Goal: Task Accomplishment & Management: Use online tool/utility

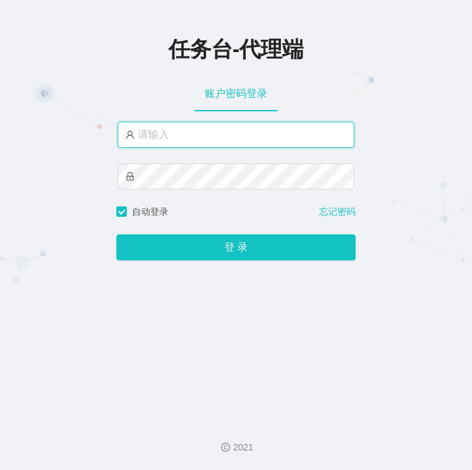
click at [153, 137] on input "text" at bounding box center [236, 135] width 237 height 26
paste input "主任"
type input "主任"
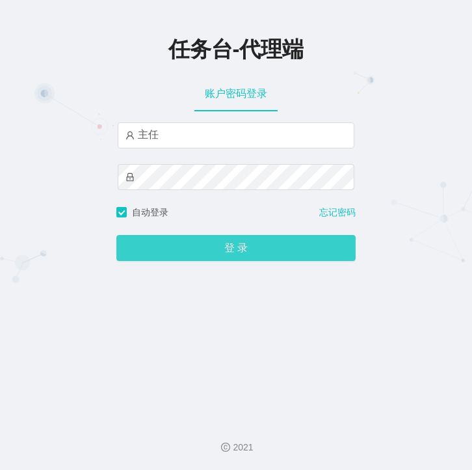
drag, startPoint x: 243, startPoint y: 250, endPoint x: 264, endPoint y: 249, distance: 21.5
click at [248, 248] on button "登 录" at bounding box center [235, 248] width 239 height 26
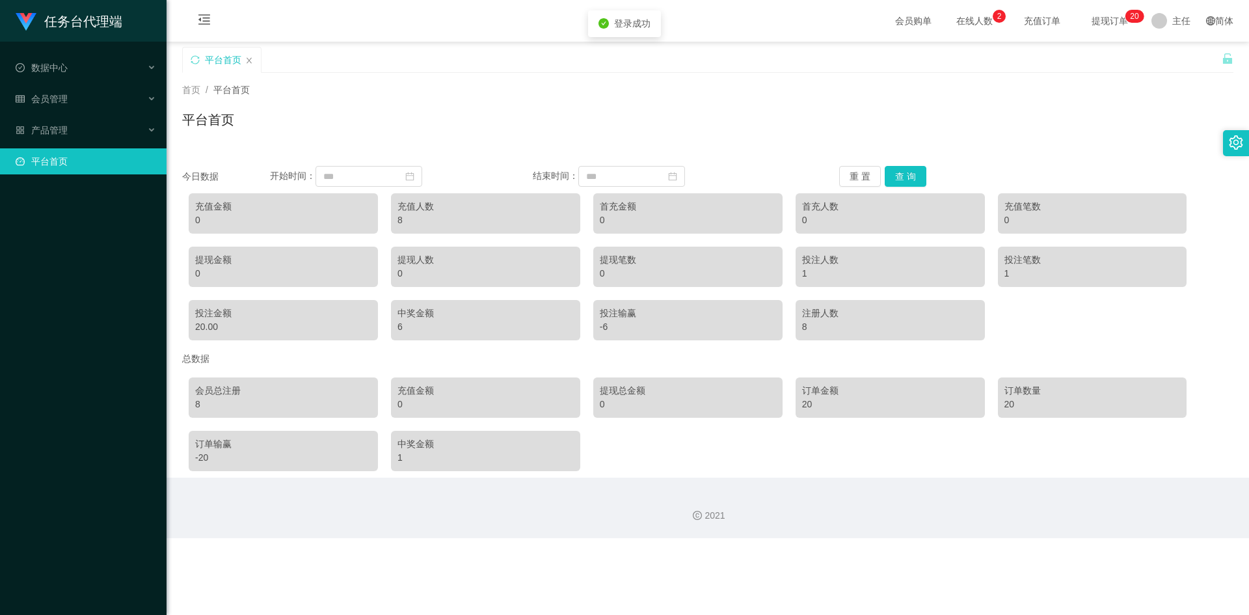
drag, startPoint x: 200, startPoint y: 16, endPoint x: 189, endPoint y: 55, distance: 40.6
click at [200, 16] on icon "图标: menu-fold" at bounding box center [204, 19] width 13 height 13
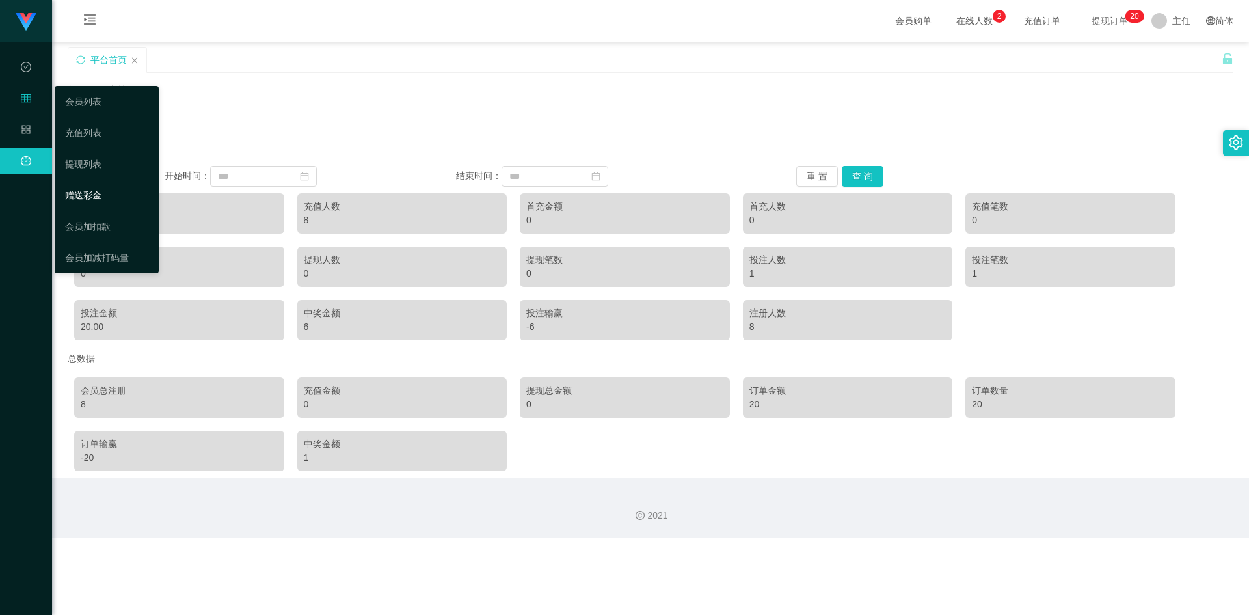
click at [89, 206] on link "赠送彩金" at bounding box center [106, 195] width 83 height 26
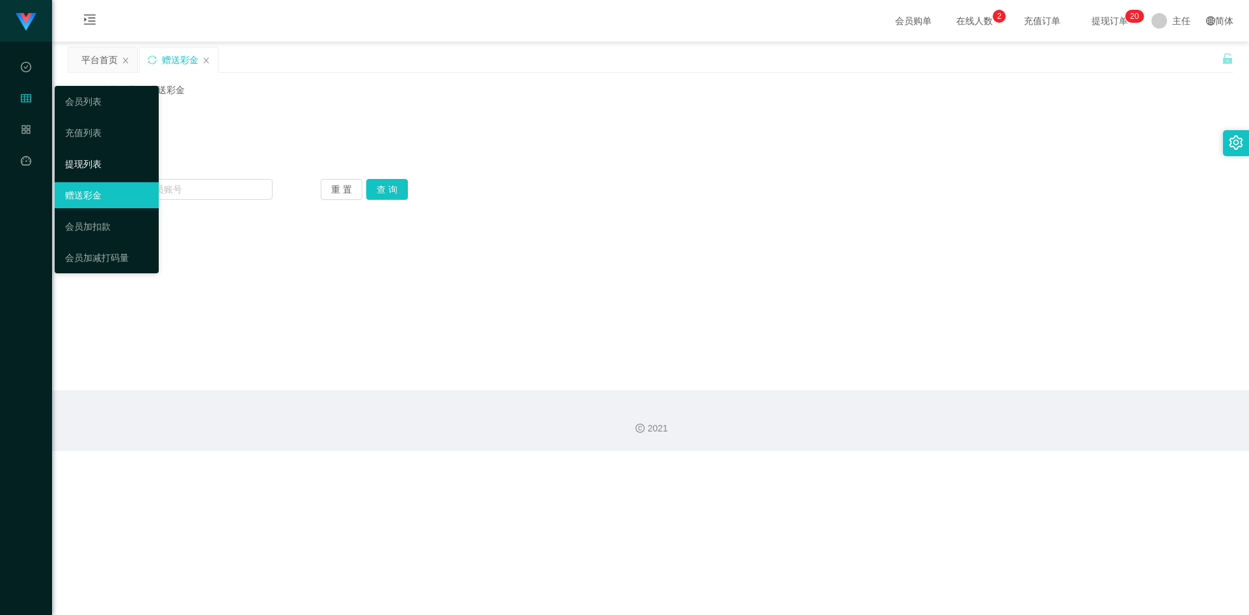
click at [82, 157] on link "提现列表" at bounding box center [106, 164] width 83 height 26
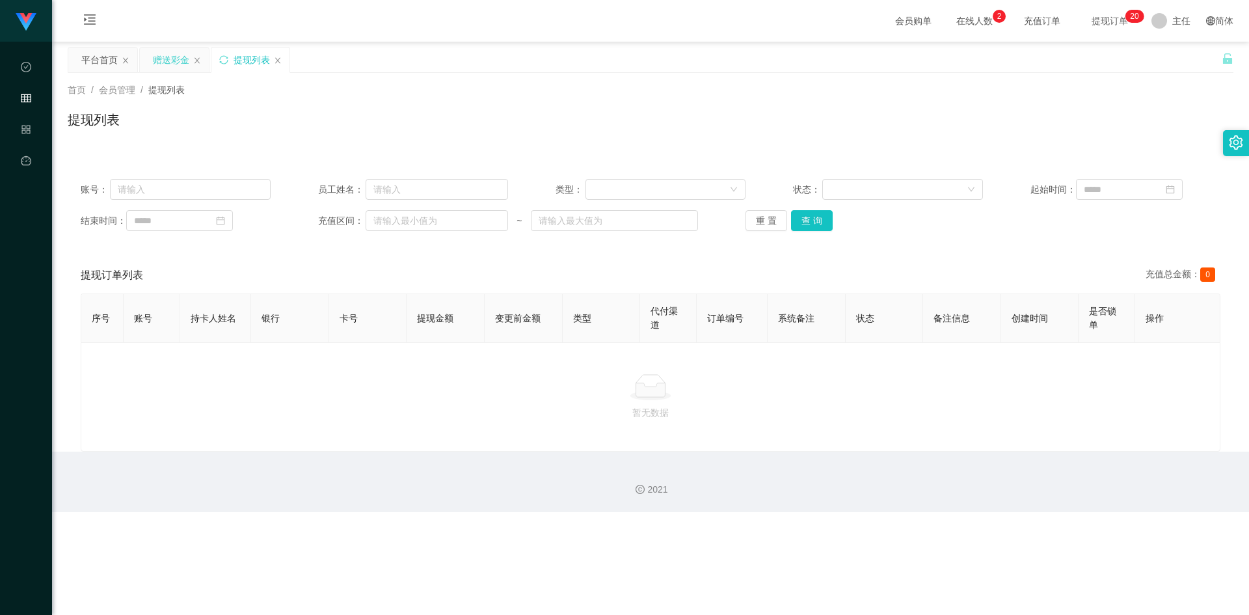
drag, startPoint x: 128, startPoint y: 63, endPoint x: 113, endPoint y: 64, distance: 15.0
click at [128, 63] on icon "图标: close" at bounding box center [126, 61] width 8 height 8
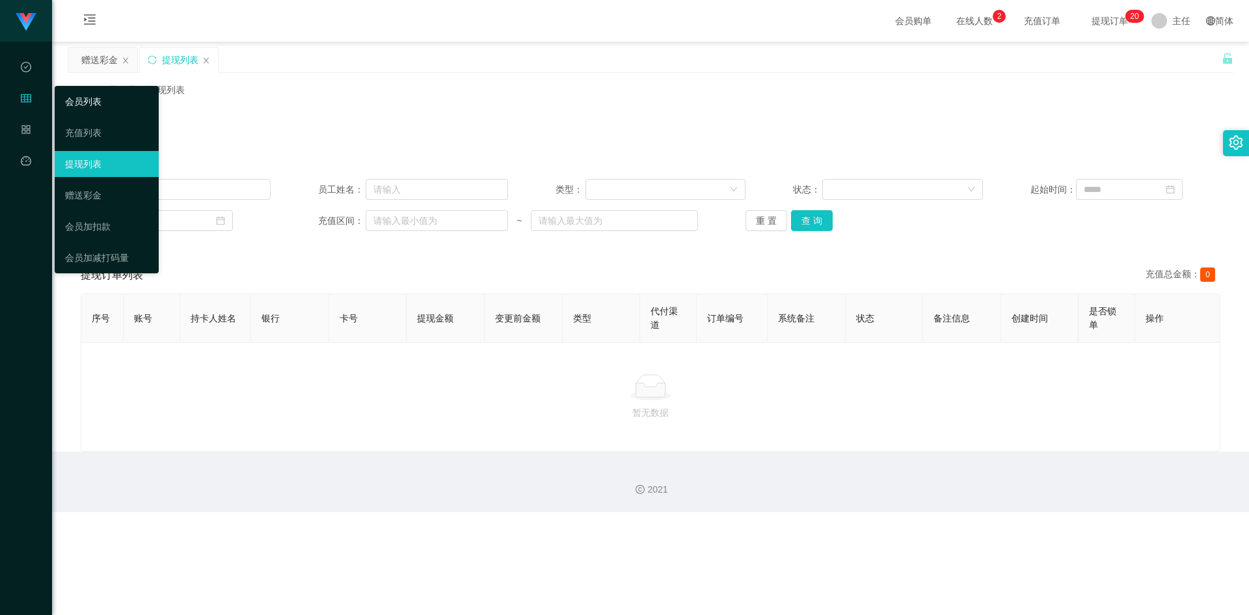
click at [93, 99] on link "会员列表" at bounding box center [106, 101] width 83 height 26
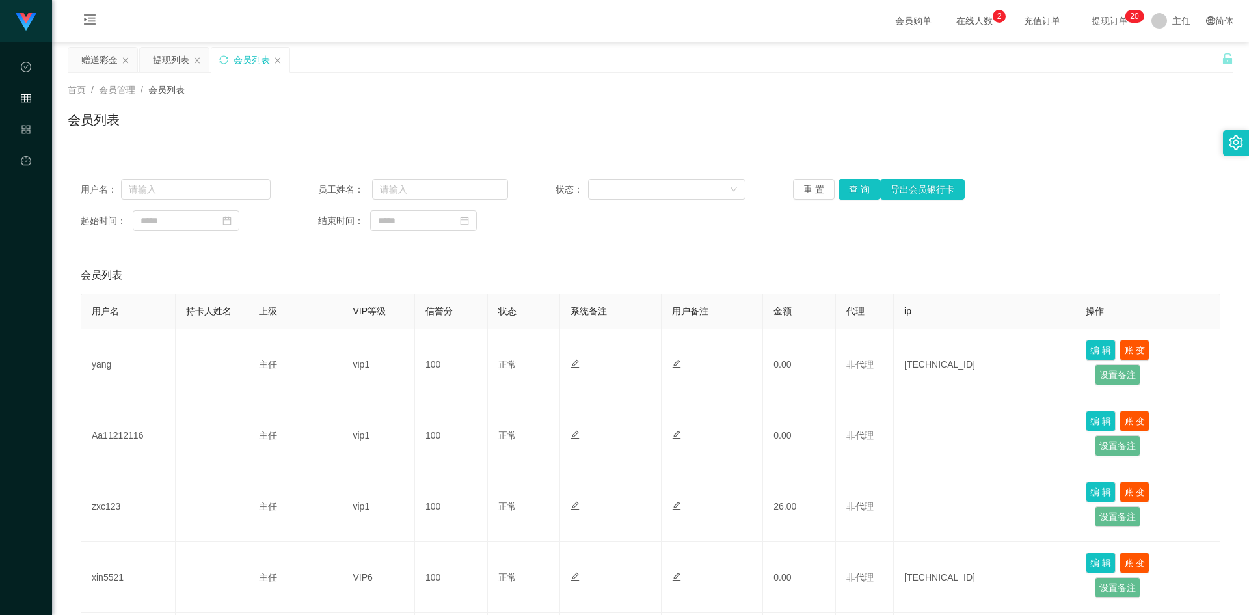
click at [196, 61] on icon "图标: close" at bounding box center [197, 61] width 8 height 8
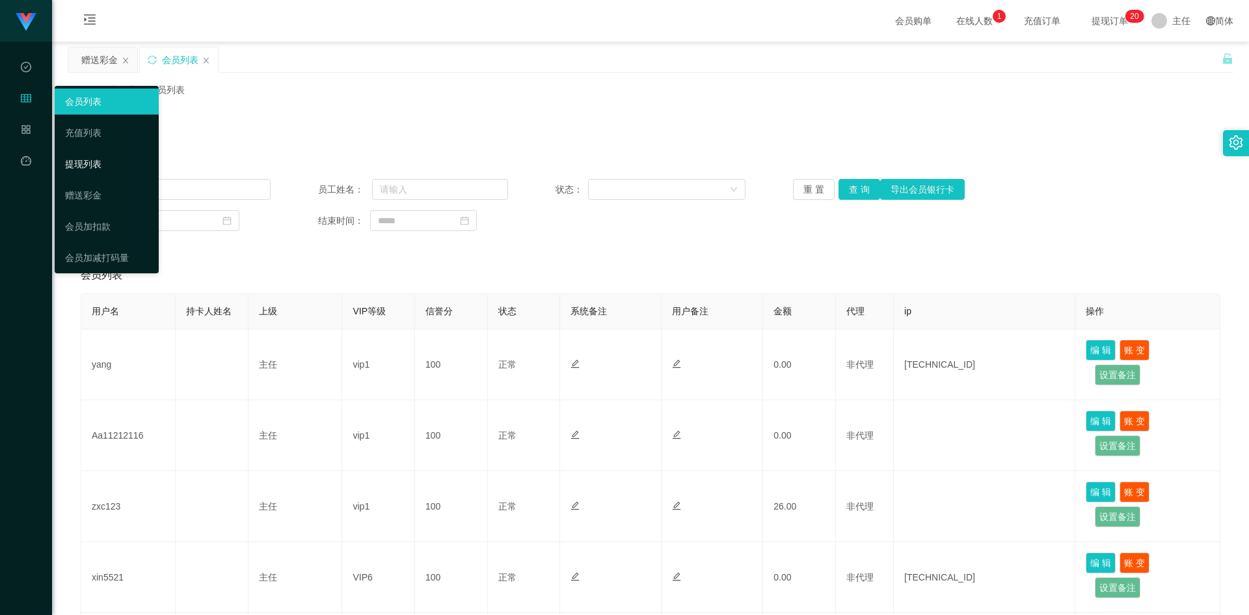
click at [90, 163] on link "提现列表" at bounding box center [106, 164] width 83 height 26
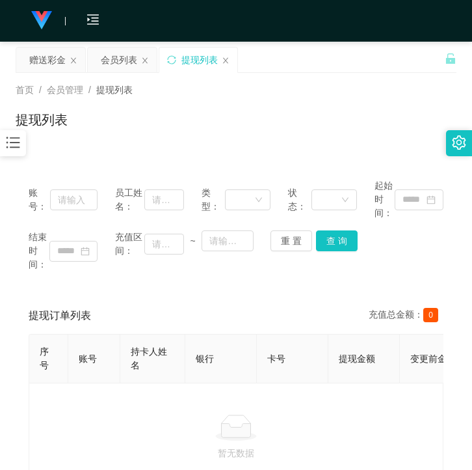
click at [328, 132] on div "提现列表" at bounding box center [236, 125] width 441 height 30
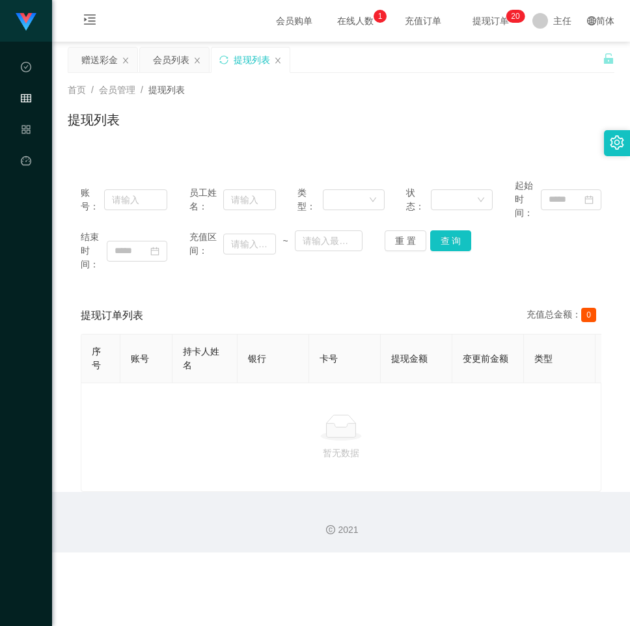
click at [472, 429] on div "暂无数据" at bounding box center [341, 437] width 520 height 109
click at [422, 118] on div "提现列表" at bounding box center [341, 125] width 546 height 30
click at [472, 273] on div "账号： 员工姓名： 类型： 状态： 起始时间： 结束时间： 充值区间： ~ 重 置 查 询" at bounding box center [341, 225] width 546 height 118
click at [472, 440] on div at bounding box center [341, 427] width 498 height 26
click at [472, 107] on div "首页 / 会员管理 / 提现列表 / 提现列表" at bounding box center [341, 111] width 546 height 57
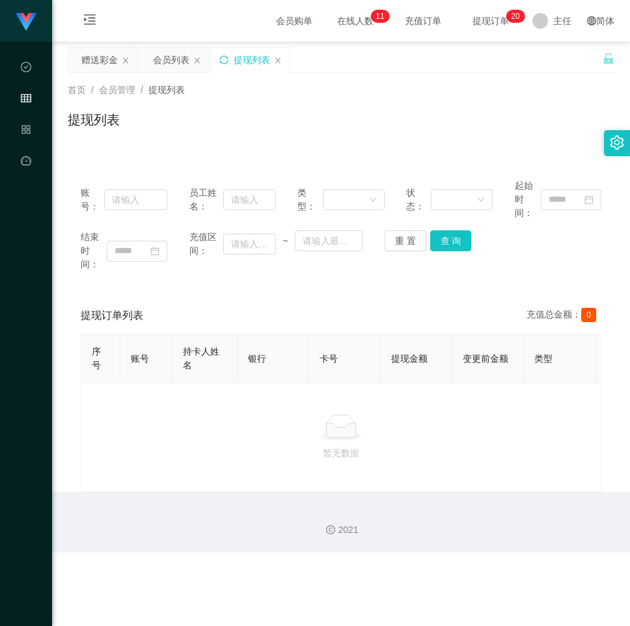
click at [224, 57] on icon "图标: sync" at bounding box center [223, 59] width 9 height 9
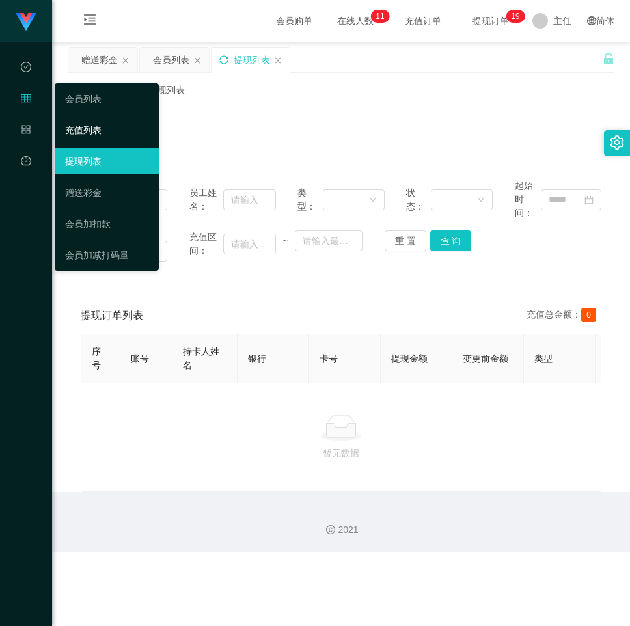
click at [79, 126] on link "充值列表" at bounding box center [106, 130] width 83 height 26
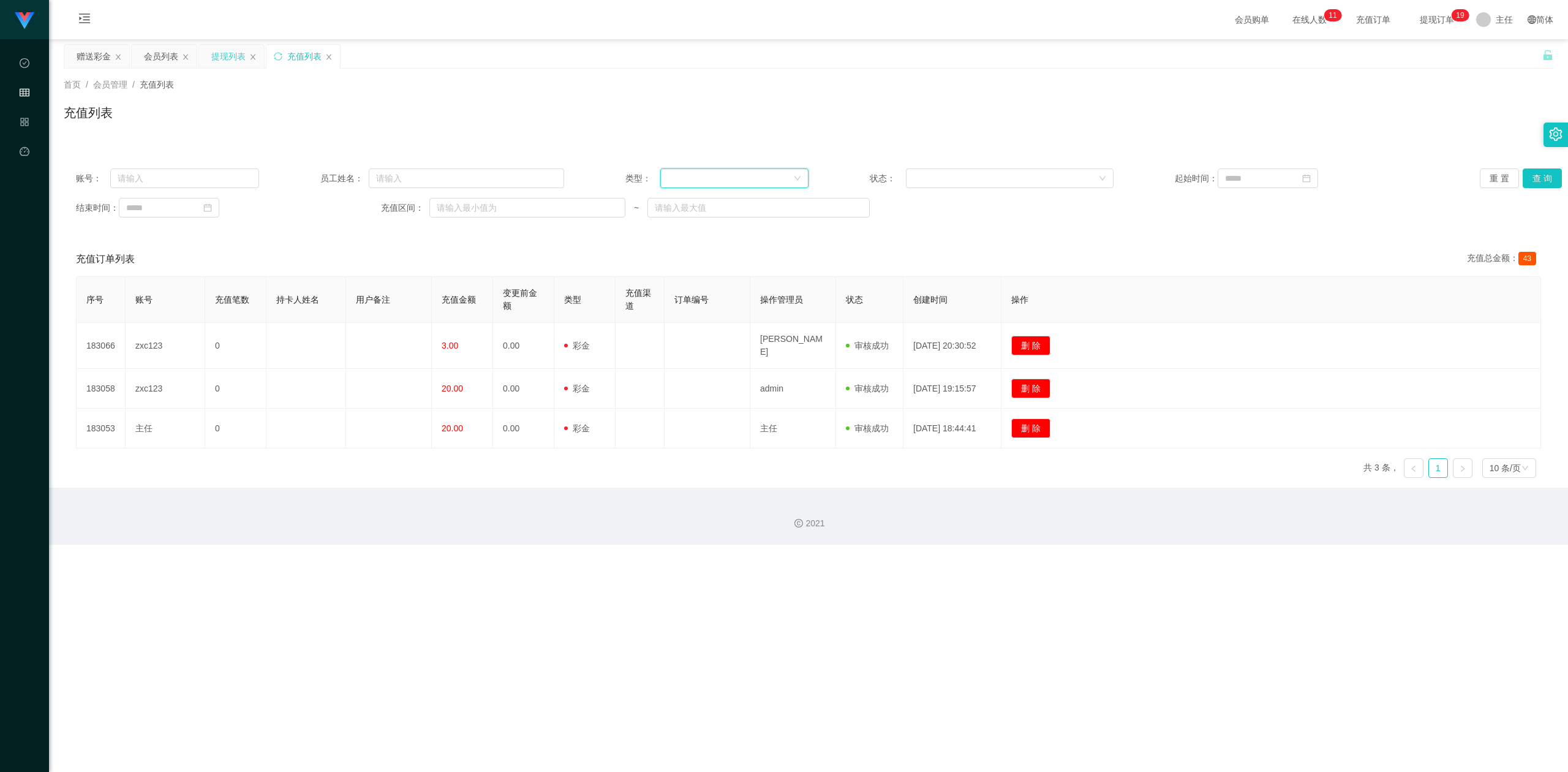
click at [445, 176] on div at bounding box center [730, 179] width 125 height 19
click at [445, 202] on li "后台充值" at bounding box center [730, 202] width 148 height 20
click at [445, 172] on input at bounding box center [1268, 178] width 101 height 20
click at [445, 237] on div "账号： 员工姓名： 类型： 后台充值 状态： 起始时间： 重 置 查 询 结束时间： 充值区间： ~ 充值订单列表 充值总金额： 43 序号 账号 充值笔数 …" at bounding box center [809, 322] width 1490 height 331
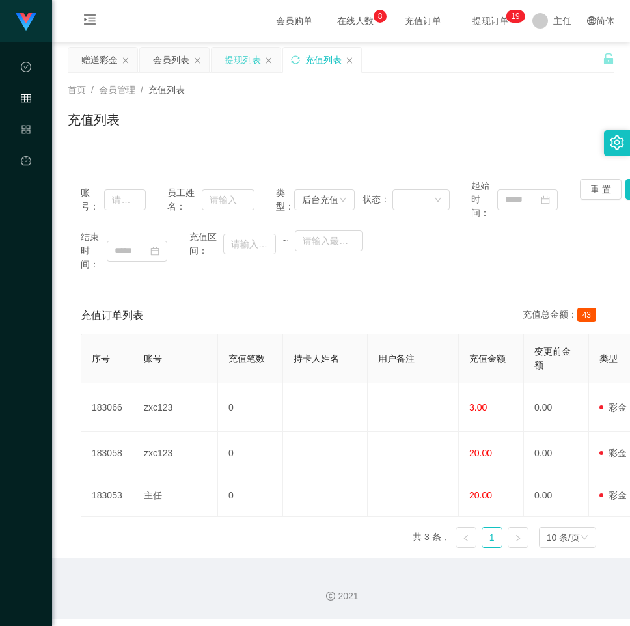
click at [222, 144] on div "首页 / 会员管理 / 充值列表 / 充值列表" at bounding box center [341, 111] width 578 height 77
drag, startPoint x: 523, startPoint y: 86, endPoint x: 513, endPoint y: 87, distance: 9.8
click at [472, 86] on div "首页 / 会员管理 / 充值列表 /" at bounding box center [341, 90] width 546 height 14
click at [463, 267] on div "结束时间： 充值区间： ~" at bounding box center [341, 250] width 520 height 41
click at [170, 57] on div "会员列表" at bounding box center [171, 59] width 36 height 25
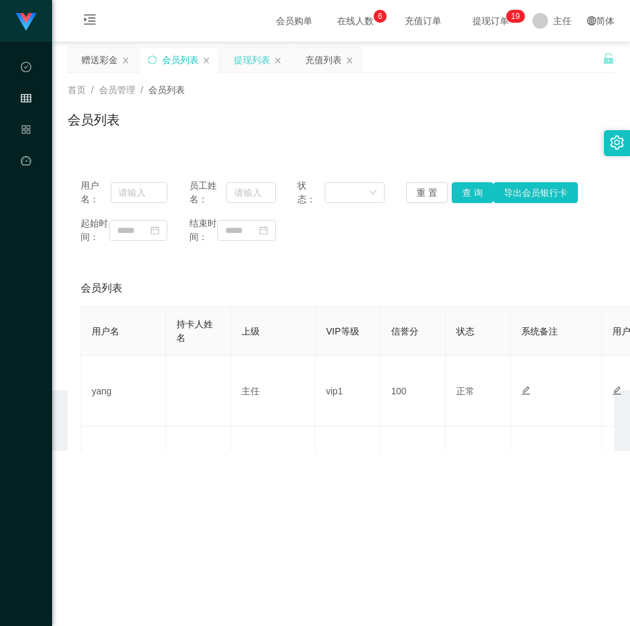
click at [146, 58] on div "会员列表" at bounding box center [179, 59] width 78 height 25
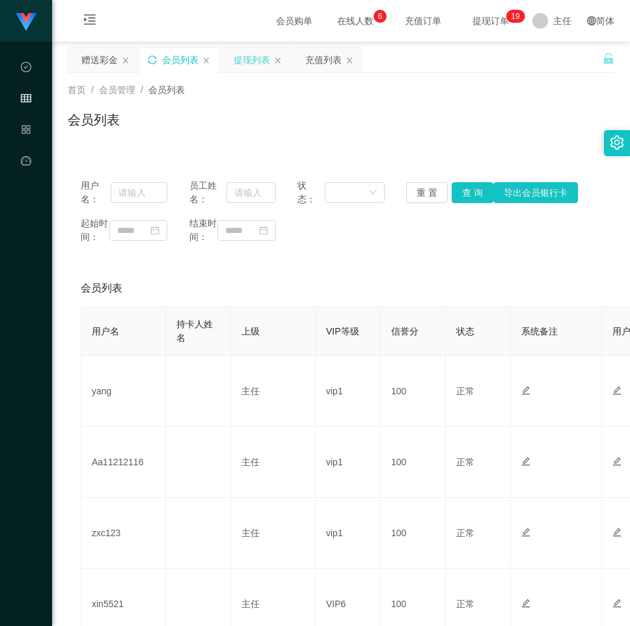
click at [152, 58] on icon "图标: sync" at bounding box center [152, 59] width 9 height 9
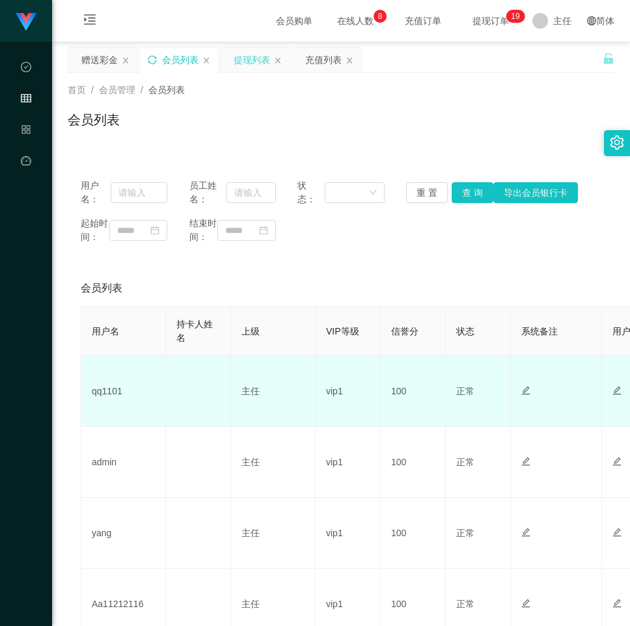
click at [105, 403] on td "qq1101" at bounding box center [123, 391] width 85 height 71
copy td "qq1101"
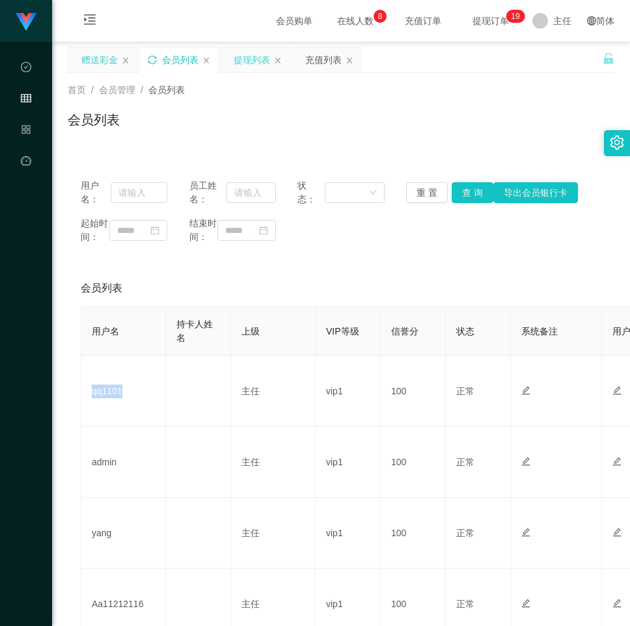
click at [97, 53] on div "赠送彩金" at bounding box center [99, 59] width 36 height 25
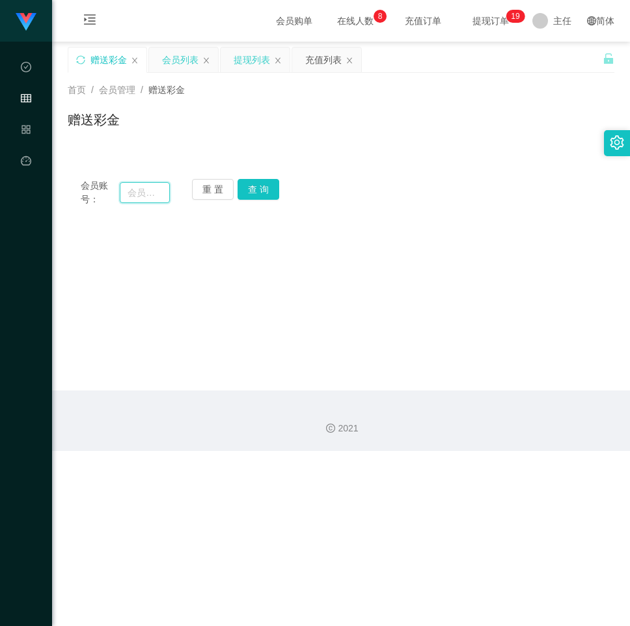
drag, startPoint x: 136, startPoint y: 186, endPoint x: 186, endPoint y: 183, distance: 50.2
click at [136, 186] on input "text" at bounding box center [144, 192] width 49 height 21
paste input "qq1101"
type input "qq1101"
click at [248, 187] on button "查 询" at bounding box center [258, 189] width 42 height 21
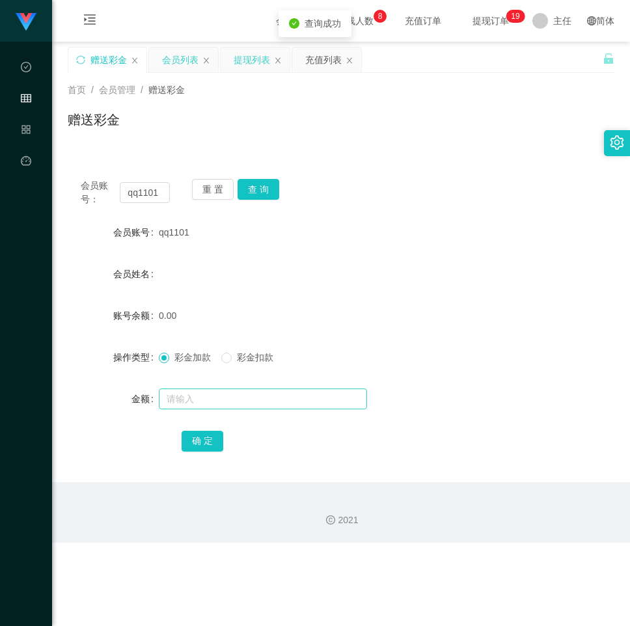
click at [229, 410] on div at bounding box center [318, 399] width 319 height 26
click at [229, 403] on input "text" at bounding box center [263, 398] width 208 height 21
type input "20"
click at [209, 441] on button "确 定" at bounding box center [202, 441] width 42 height 21
click at [472, 181] on div "会员账号： qq1101 重 置 查 询" at bounding box center [341, 192] width 546 height 27
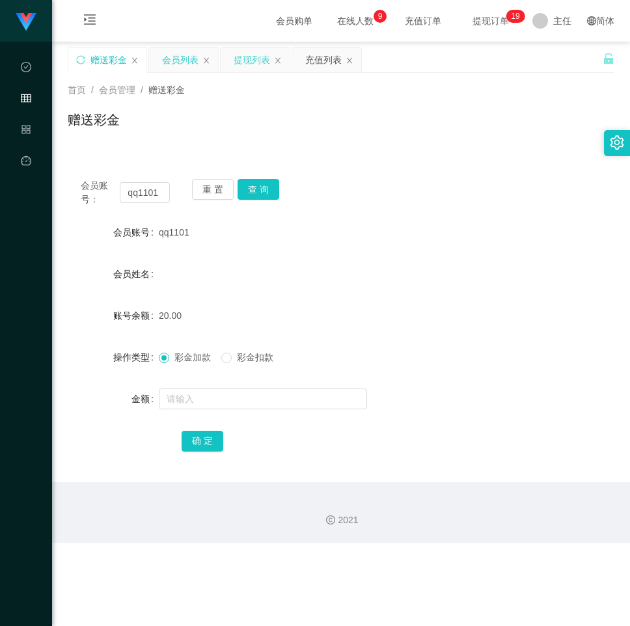
click at [222, 112] on div "赠送彩金" at bounding box center [341, 125] width 546 height 30
click at [180, 51] on div "会员列表" at bounding box center [180, 59] width 36 height 25
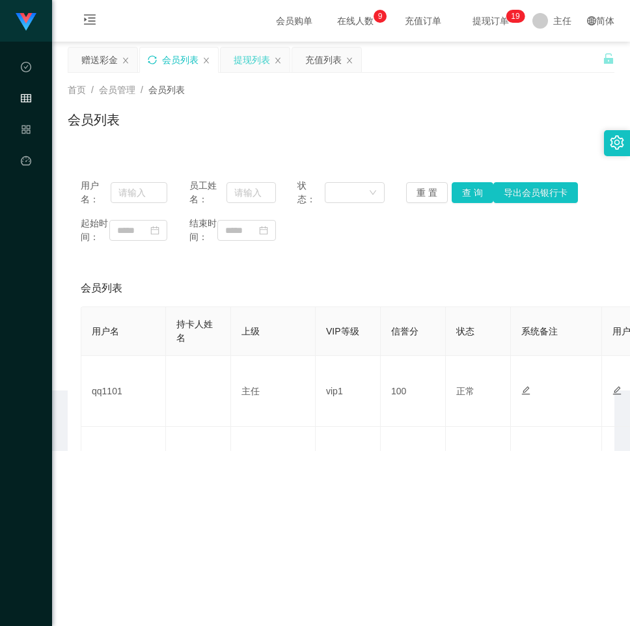
click at [155, 58] on icon "图标: sync" at bounding box center [152, 59] width 8 height 8
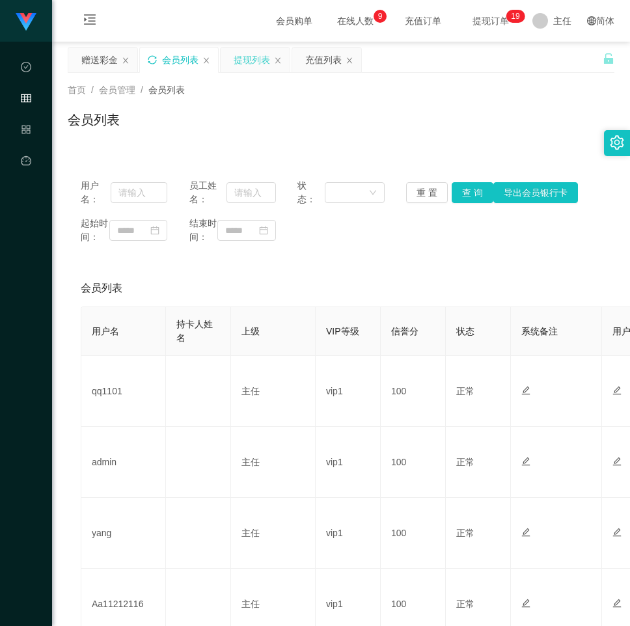
click at [156, 60] on icon "图标: sync" at bounding box center [152, 59] width 9 height 9
click at [152, 57] on icon "图标: sync" at bounding box center [152, 59] width 9 height 9
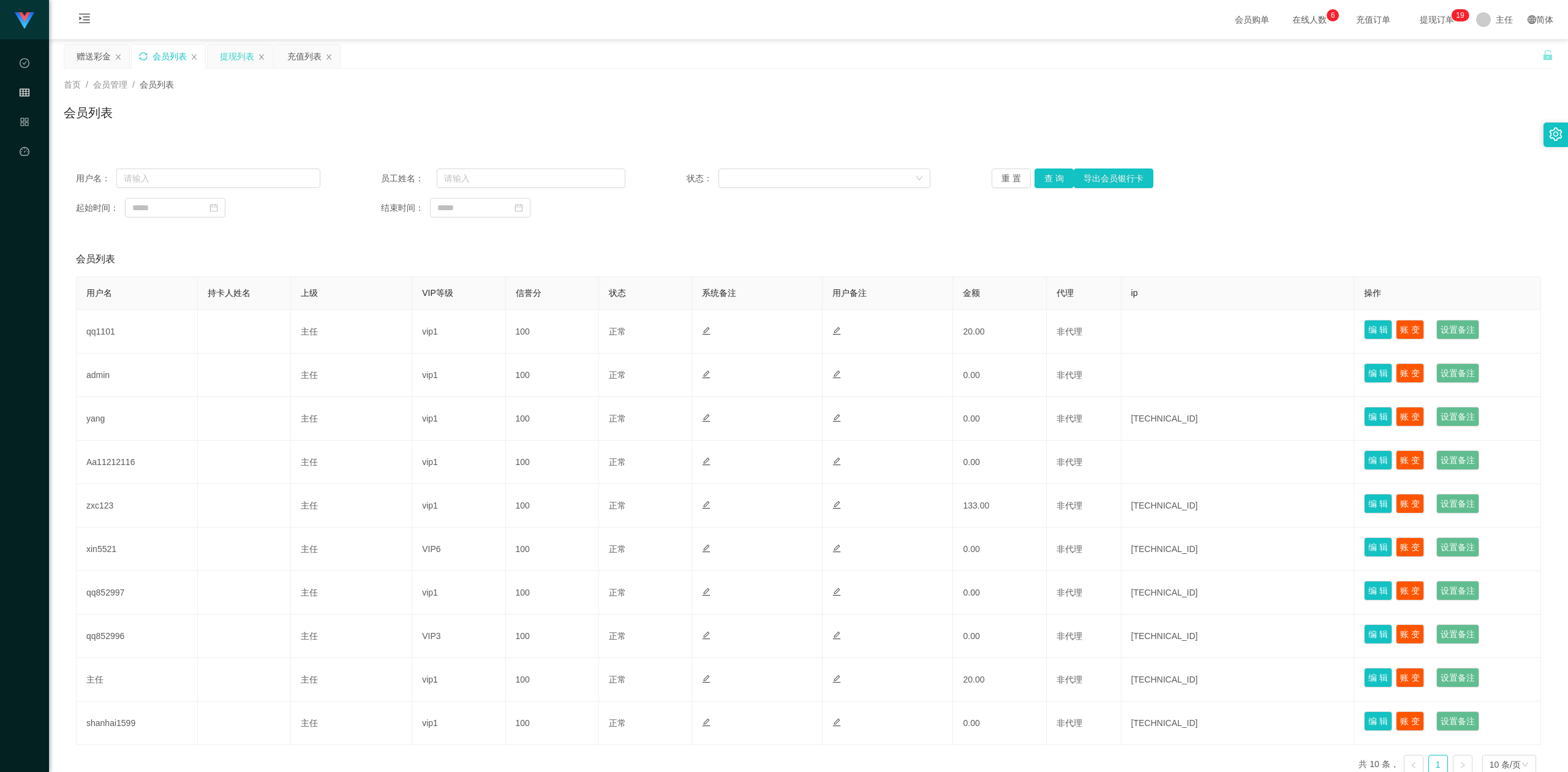
click at [229, 55] on div "提现列表" at bounding box center [237, 56] width 34 height 24
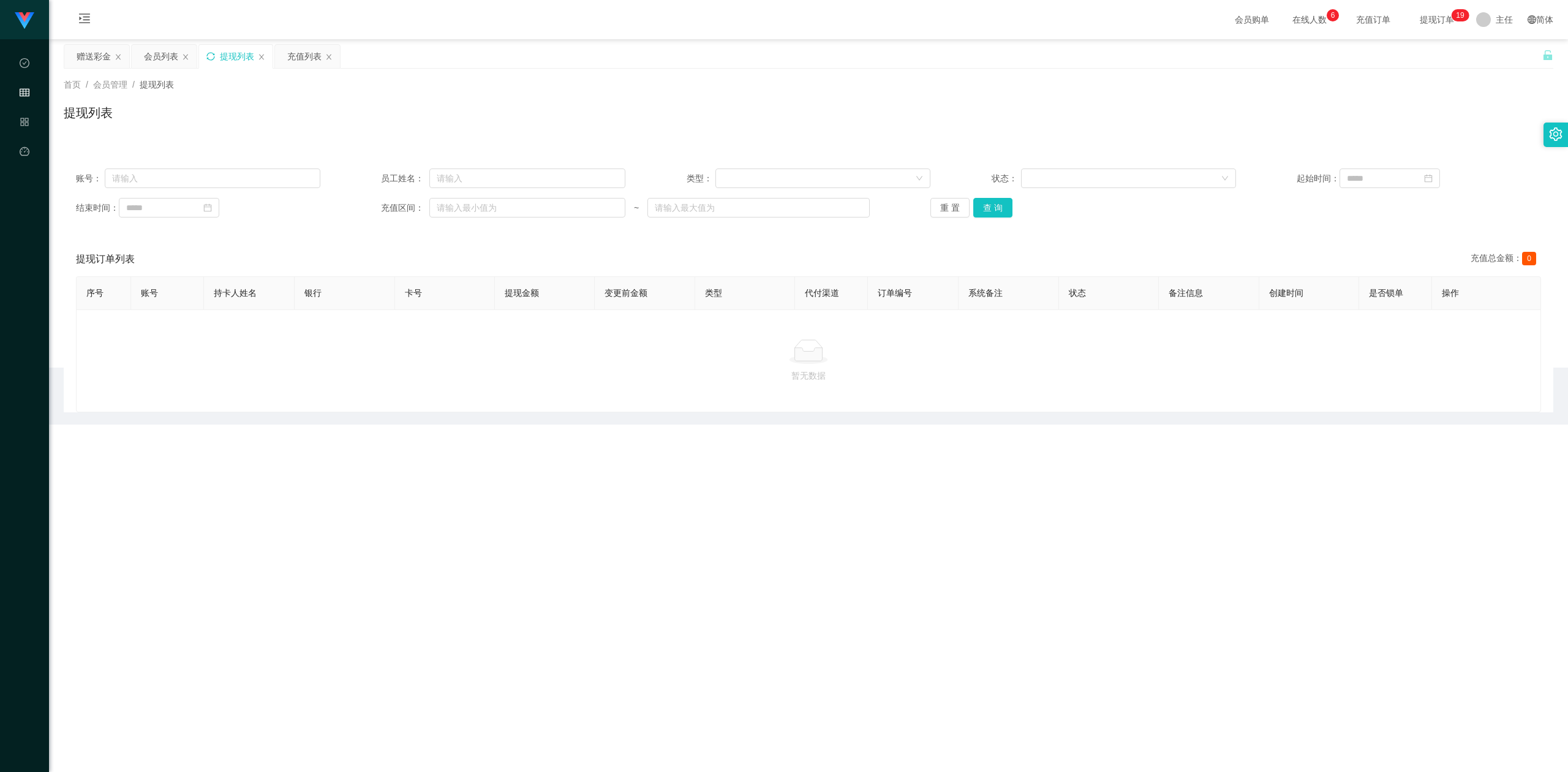
click at [211, 55] on icon "图标: sync" at bounding box center [210, 56] width 8 height 8
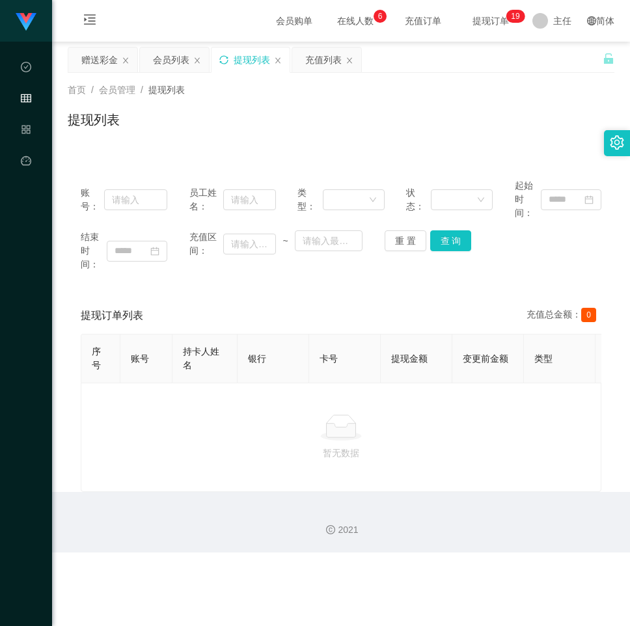
click at [464, 455] on div "暂无数据" at bounding box center [341, 437] width 498 height 46
click at [457, 423] on div "暂无数据" at bounding box center [341, 437] width 520 height 109
click at [107, 58] on div "赠送彩金" at bounding box center [99, 59] width 36 height 25
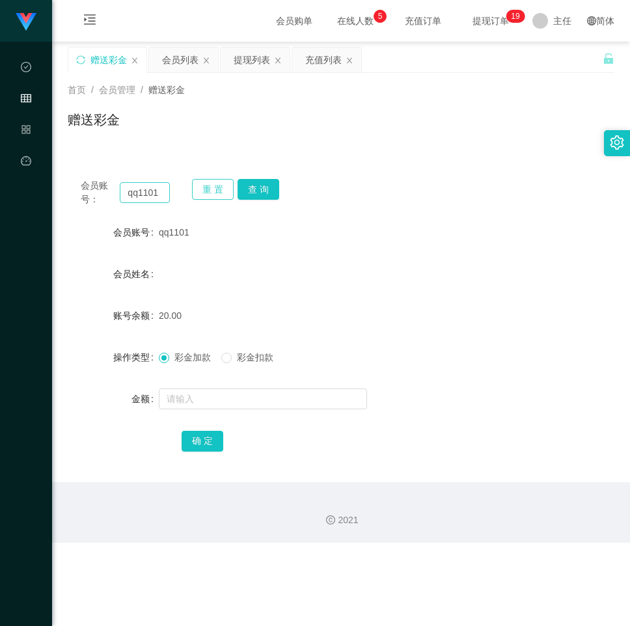
drag, startPoint x: 212, startPoint y: 185, endPoint x: 164, endPoint y: 193, distance: 48.9
click at [209, 185] on button "重 置" at bounding box center [213, 189] width 42 height 21
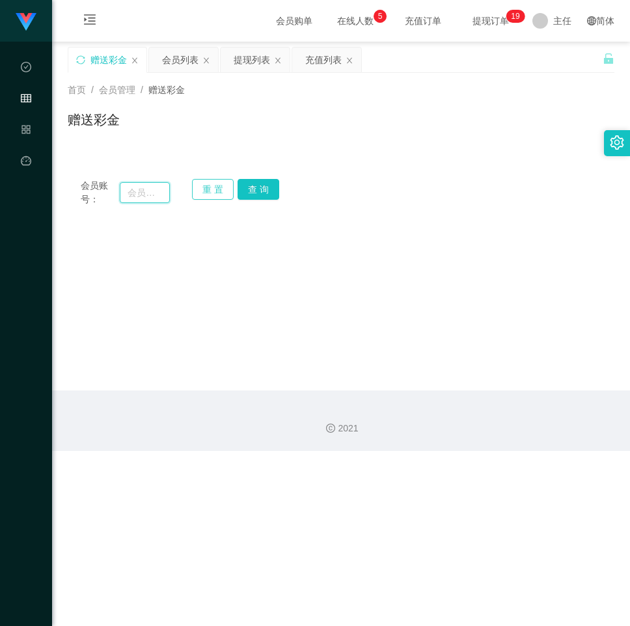
drag, startPoint x: 150, startPoint y: 191, endPoint x: 206, endPoint y: 191, distance: 56.6
click at [150, 191] on input "text" at bounding box center [144, 192] width 49 height 21
paste input "222333588"
type input "222333588"
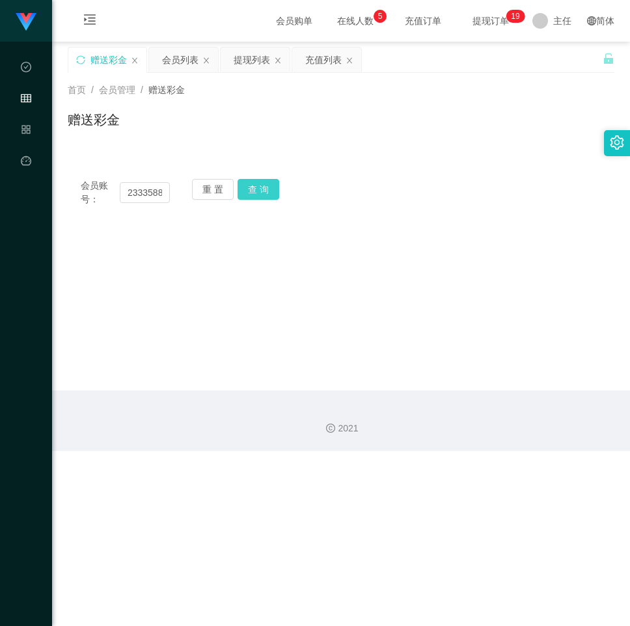
click at [255, 187] on button "查 询" at bounding box center [258, 189] width 42 height 21
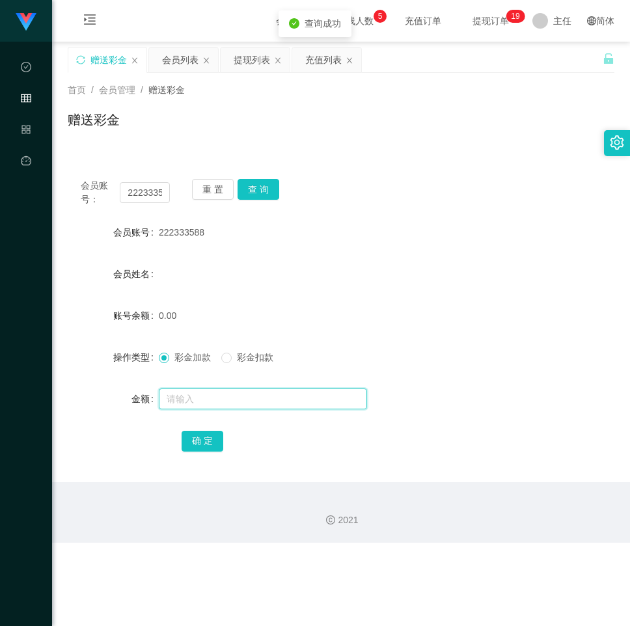
click at [226, 399] on input "text" at bounding box center [263, 398] width 208 height 21
type input "20"
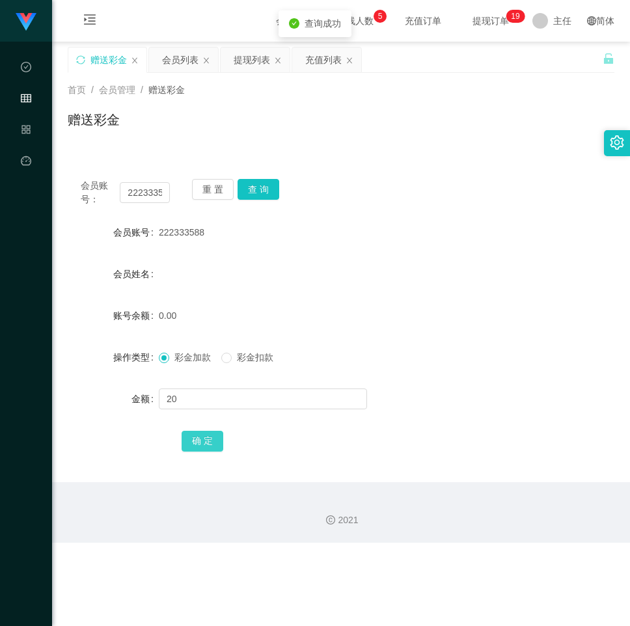
click at [214, 449] on button "确 定" at bounding box center [202, 441] width 42 height 21
drag, startPoint x: 490, startPoint y: 196, endPoint x: 464, endPoint y: 164, distance: 41.7
click at [472, 193] on div "会员账号： 222333588 重 置 查 询" at bounding box center [341, 192] width 546 height 27
